Goal: Transaction & Acquisition: Subscribe to service/newsletter

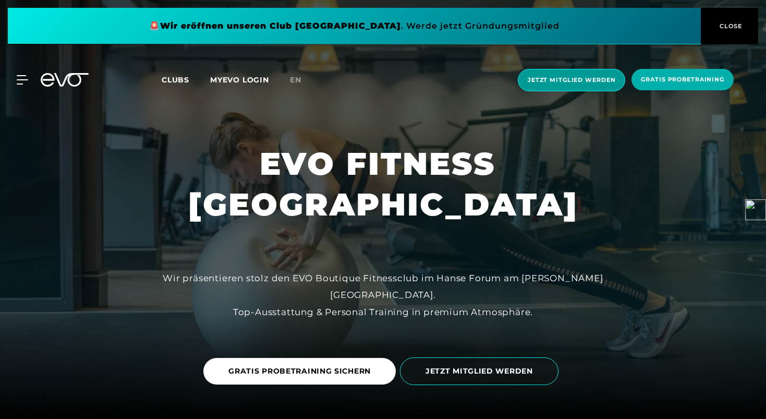
click at [557, 71] on span "Jetzt Mitglied werden" at bounding box center [571, 80] width 107 height 22
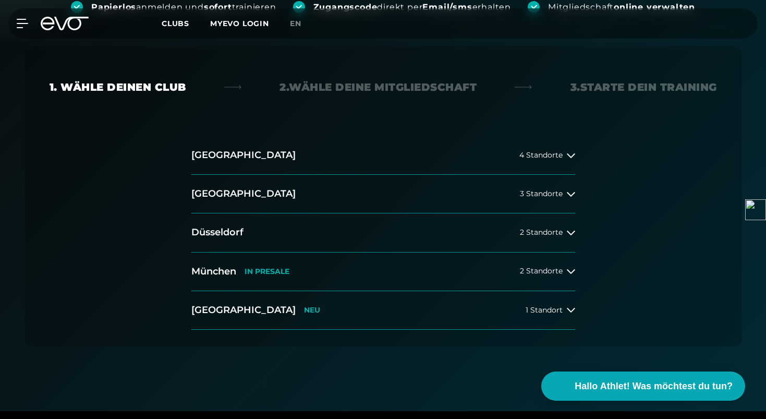
scroll to position [208, 0]
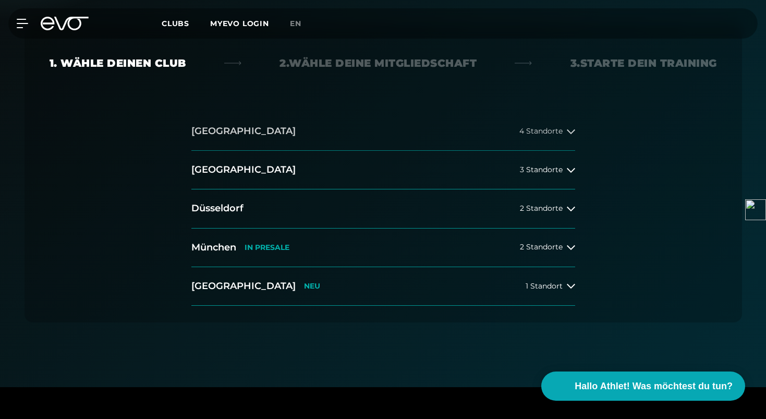
click at [463, 128] on button "[GEOGRAPHIC_DATA] 4 Standorte" at bounding box center [383, 131] width 384 height 39
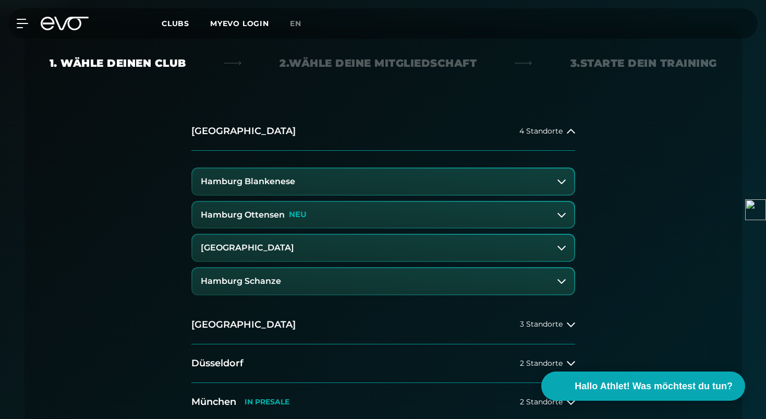
click at [294, 246] on h3 "[GEOGRAPHIC_DATA]" at bounding box center [247, 247] width 93 height 9
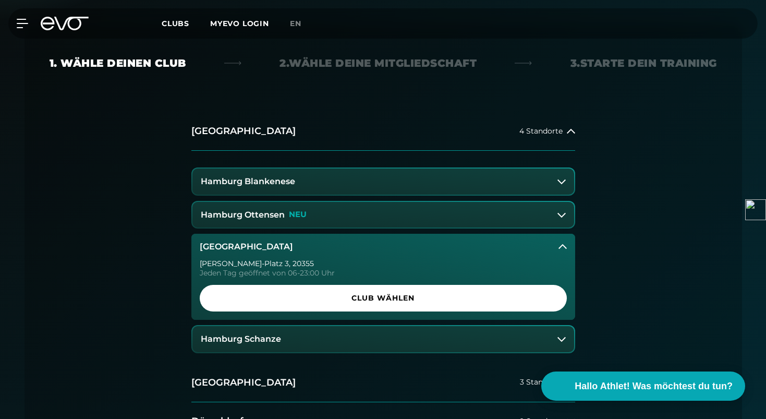
scroll to position [223, 0]
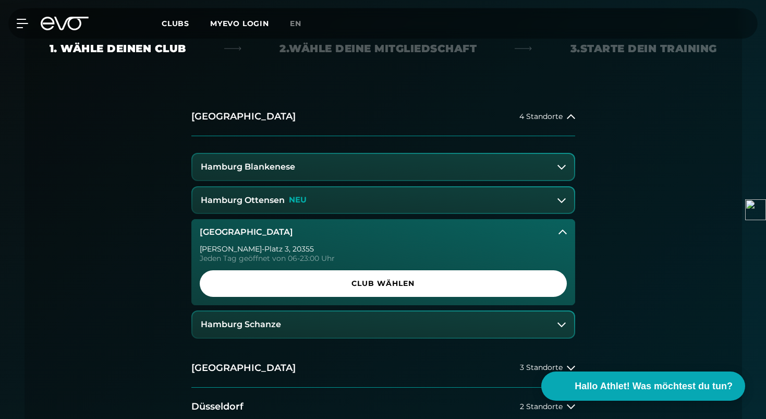
click at [339, 326] on button "Hamburg Schanze" at bounding box center [383, 324] width 382 height 26
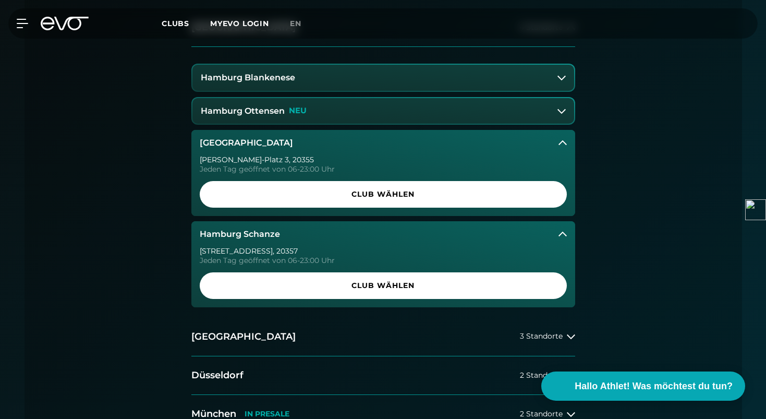
scroll to position [315, 0]
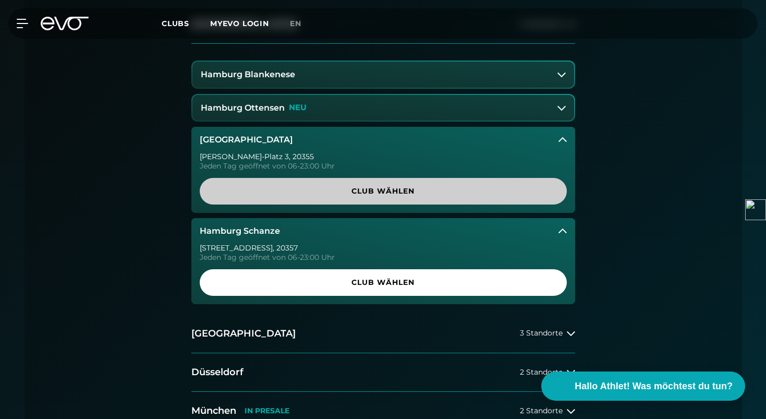
click at [296, 185] on span "Club wählen" at bounding box center [383, 191] width 367 height 27
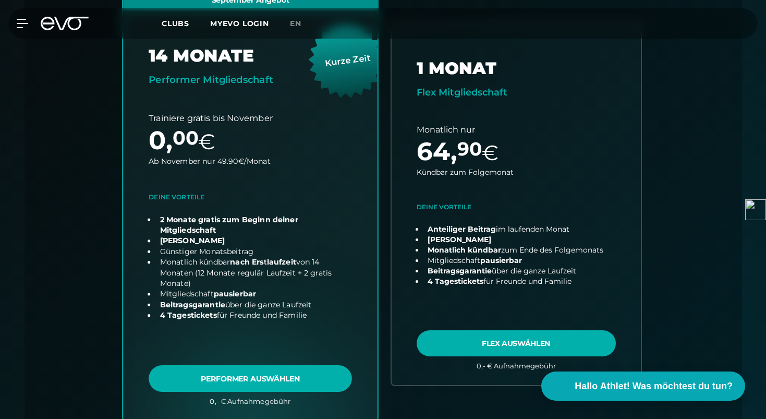
scroll to position [301, 0]
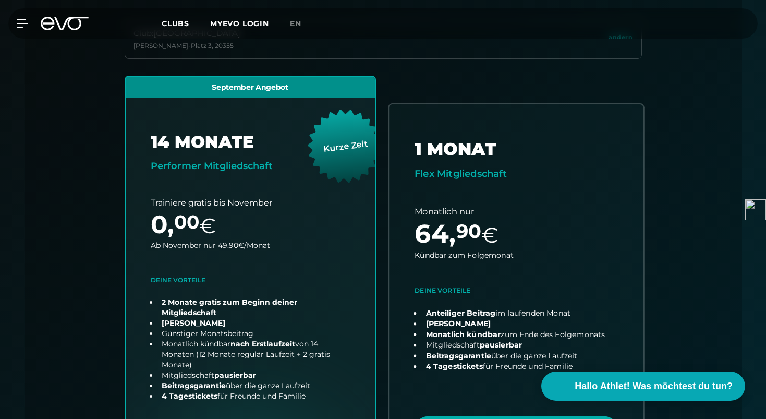
click at [484, 179] on link "choose plan" at bounding box center [516, 287] width 254 height 367
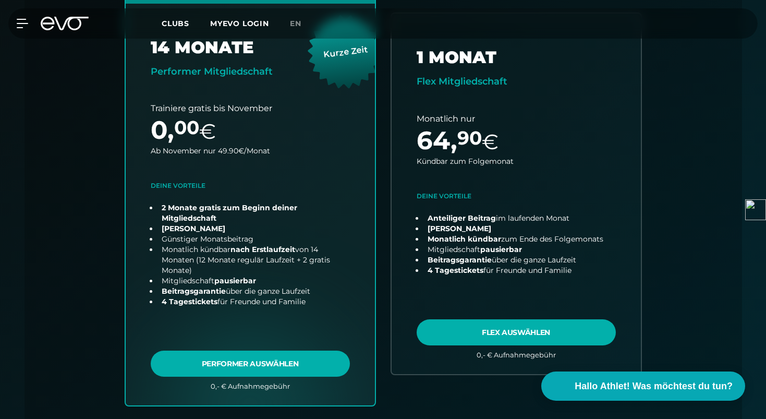
scroll to position [413, 0]
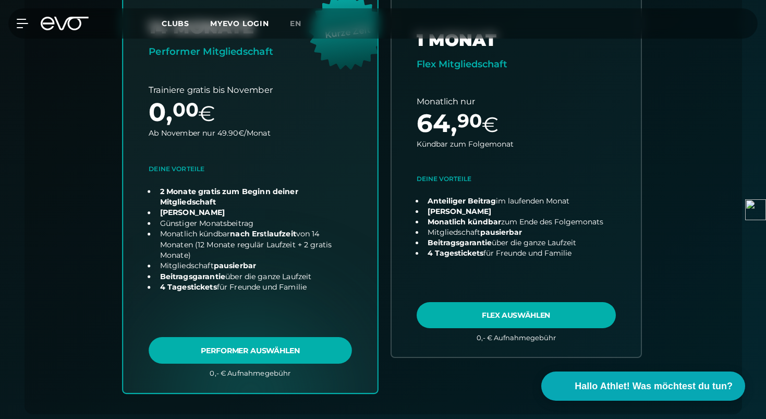
click at [223, 353] on link "choose plan" at bounding box center [250, 176] width 254 height 432
